Goal: Information Seeking & Learning: Learn about a topic

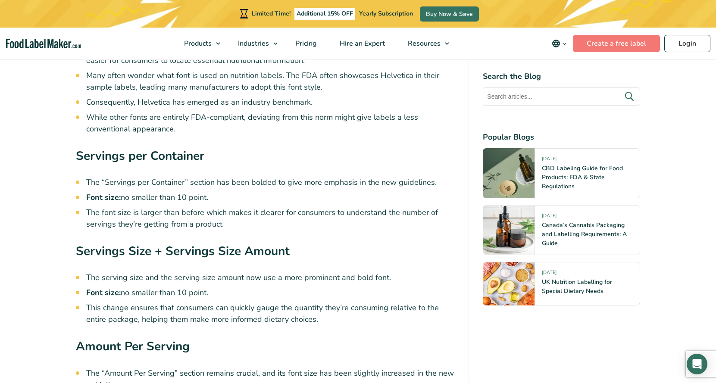
scroll to position [1934, 0]
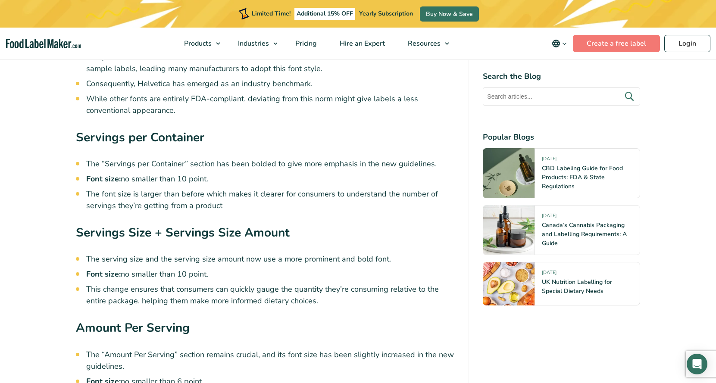
click at [175, 135] on strong "Servings per Container" at bounding box center [140, 137] width 128 height 16
copy div "Servings per Container"
click at [191, 235] on strong "Servings Size + Servings Size Amount" at bounding box center [183, 232] width 214 height 16
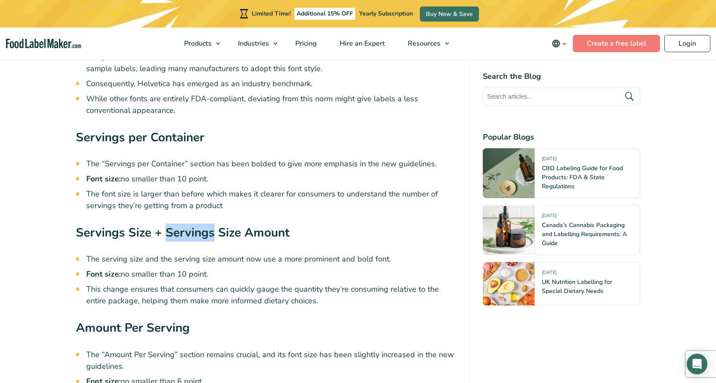
click at [191, 235] on strong "Servings Size + Servings Size Amount" at bounding box center [183, 232] width 214 height 16
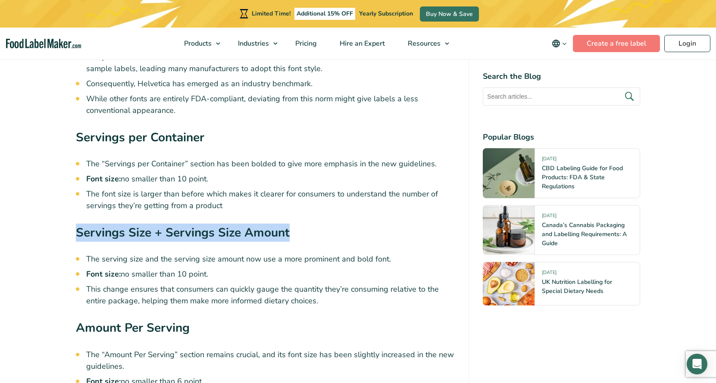
click at [191, 235] on strong "Servings Size + Servings Size Amount" at bounding box center [183, 232] width 214 height 16
copy div "Servings Size + Servings Size Amount"
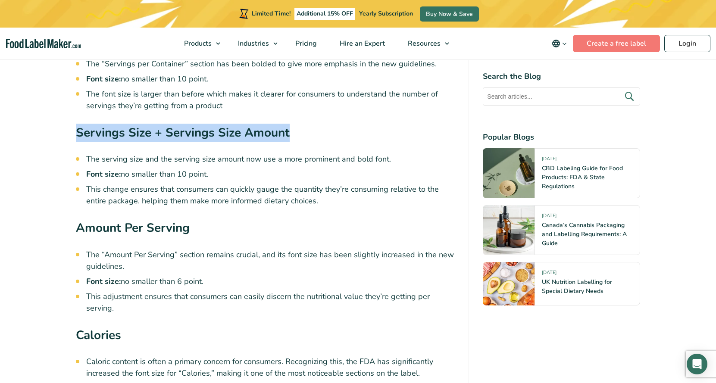
scroll to position [2035, 0]
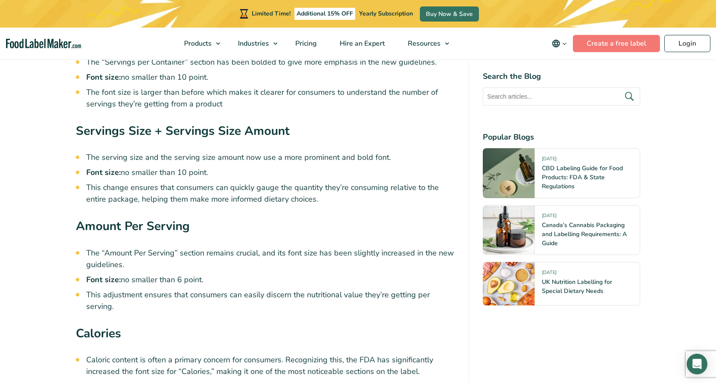
click at [145, 224] on strong "Amount Per Serving" at bounding box center [133, 226] width 114 height 16
copy div "Amount Per Serving"
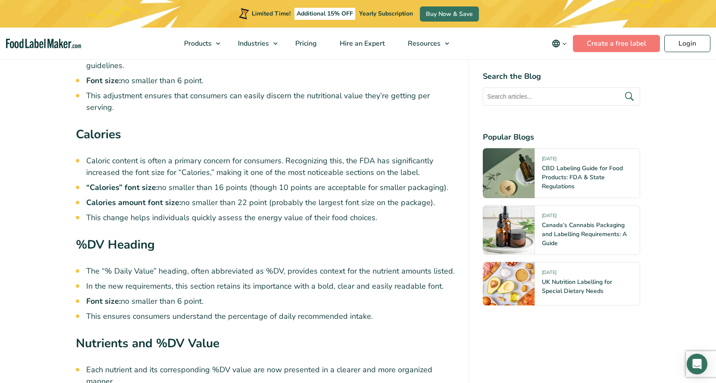
scroll to position [2235, 0]
click at [113, 132] on strong "Calories" at bounding box center [98, 134] width 45 height 16
copy strong "Calories"
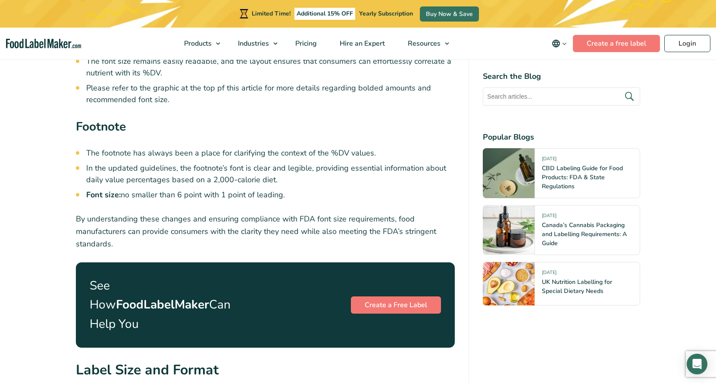
scroll to position [2566, 0]
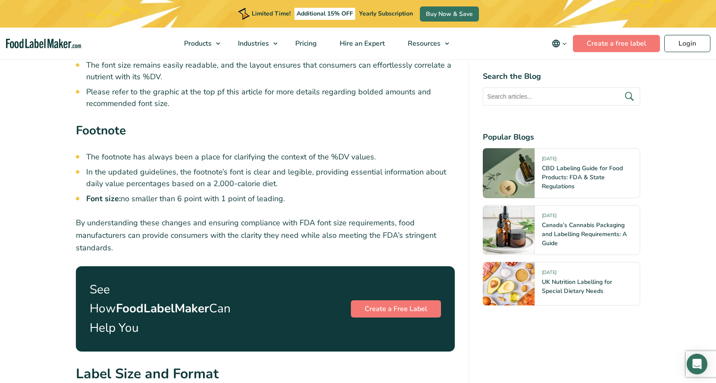
click at [104, 131] on strong "Footnote" at bounding box center [101, 130] width 50 height 16
copy strong "Footnote"
